Goal: Navigation & Orientation: Go to known website

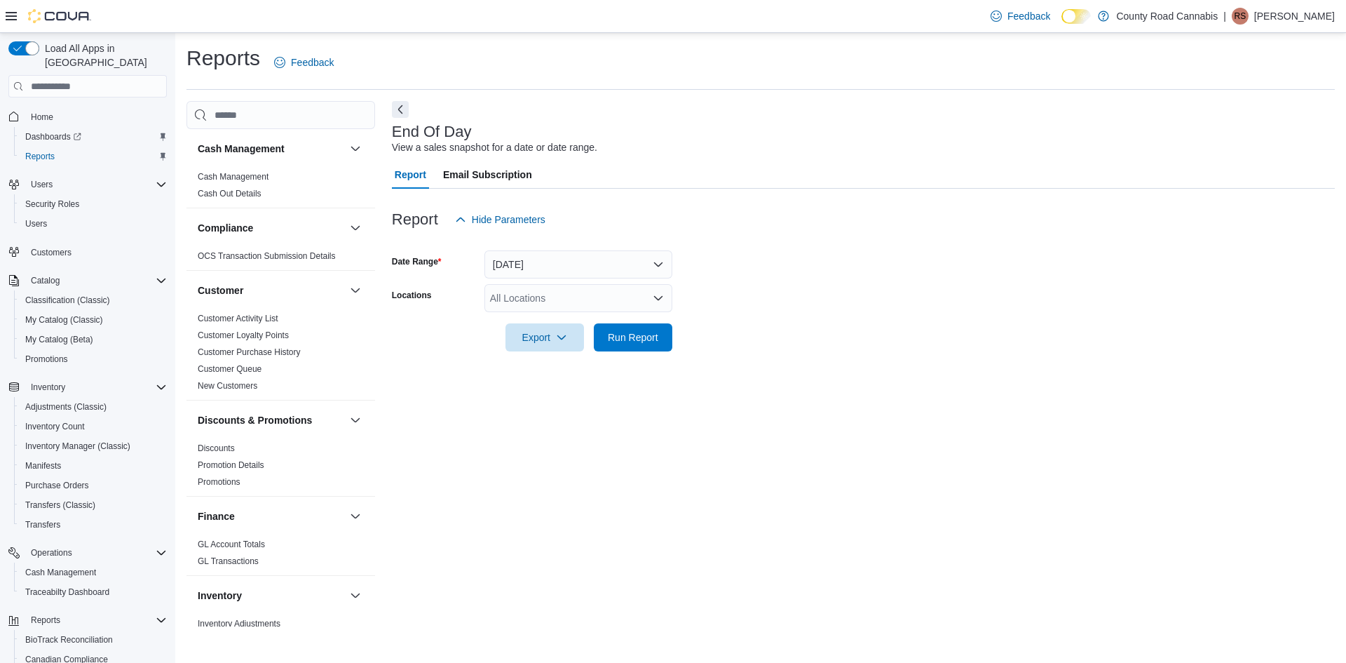
scroll to position [341, 0]
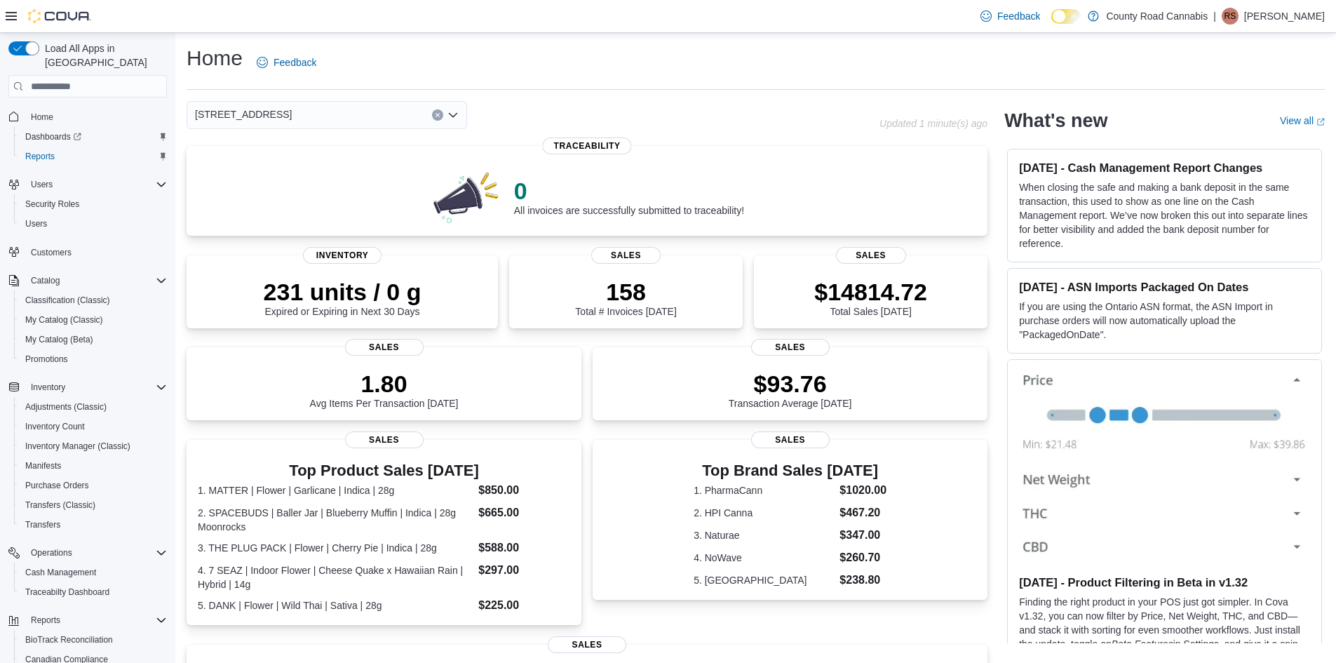
click at [737, 102] on div "[STREET_ADDRESS]" at bounding box center [533, 115] width 693 height 28
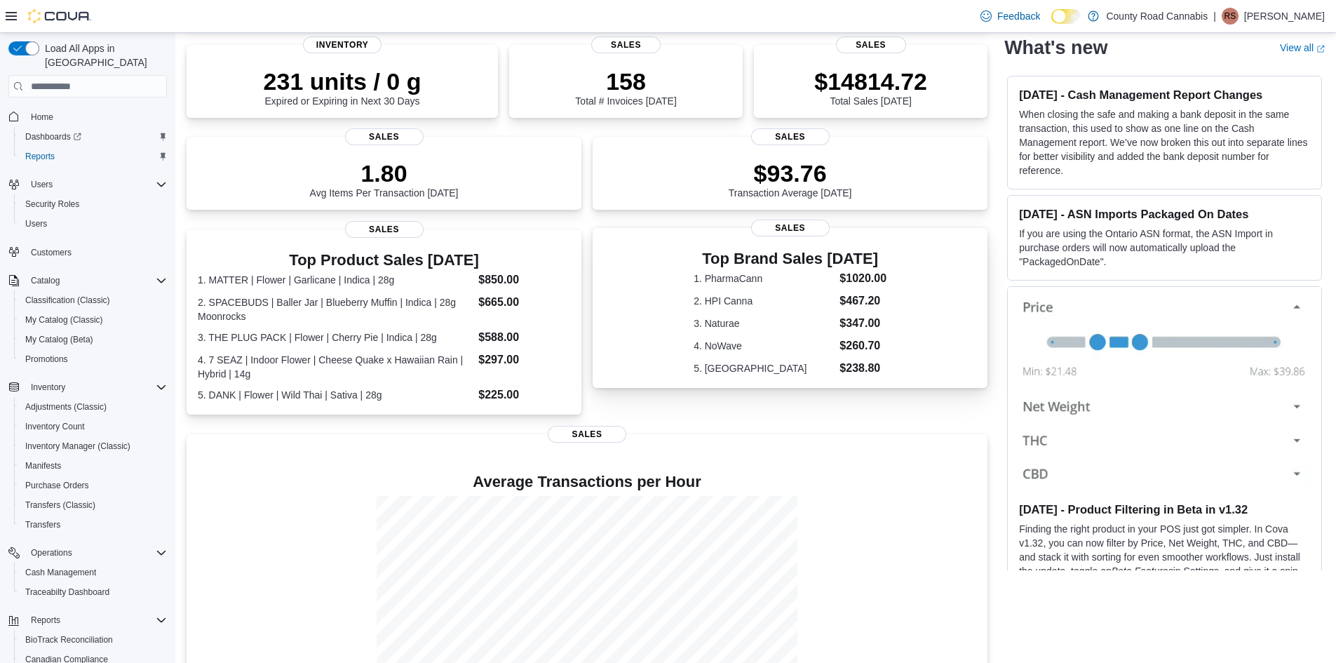
scroll to position [278, 0]
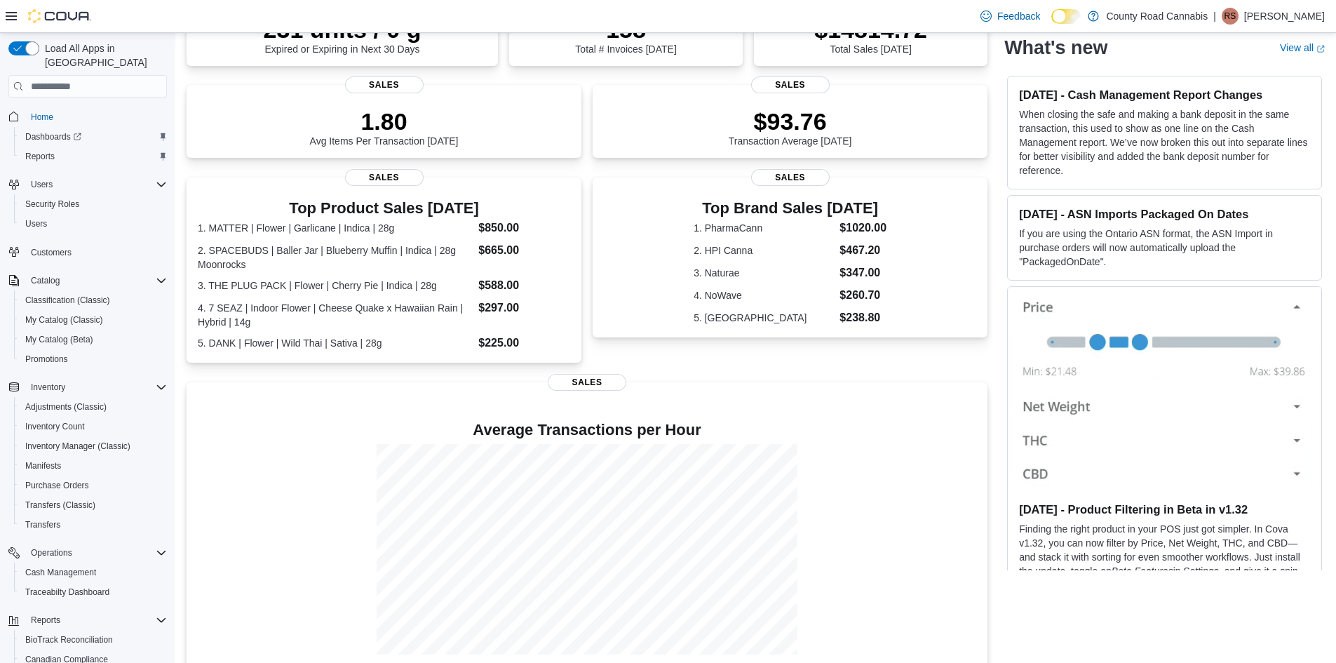
scroll to position [278, 0]
